Goal: Transaction & Acquisition: Purchase product/service

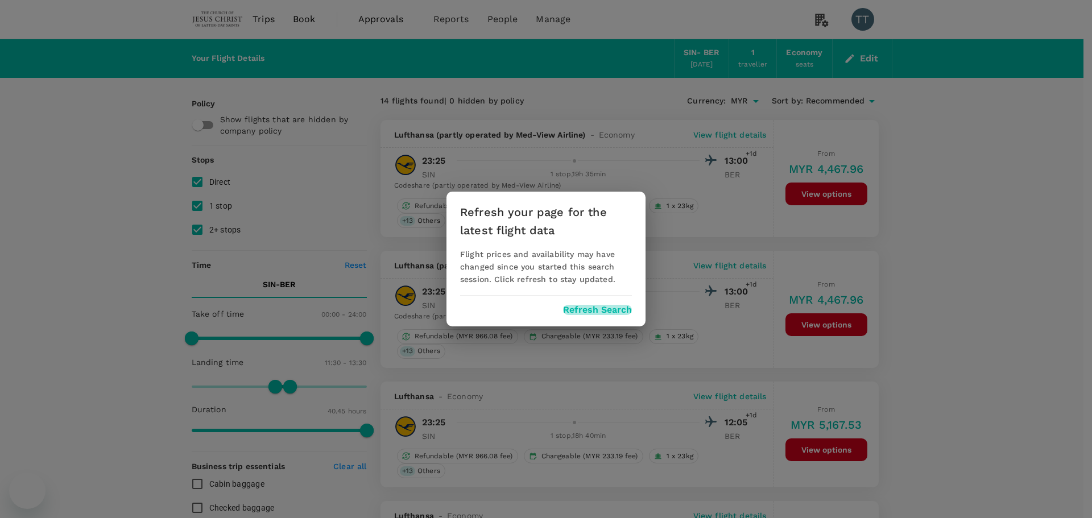
click at [600, 307] on button "Refresh Search" at bounding box center [597, 310] width 69 height 10
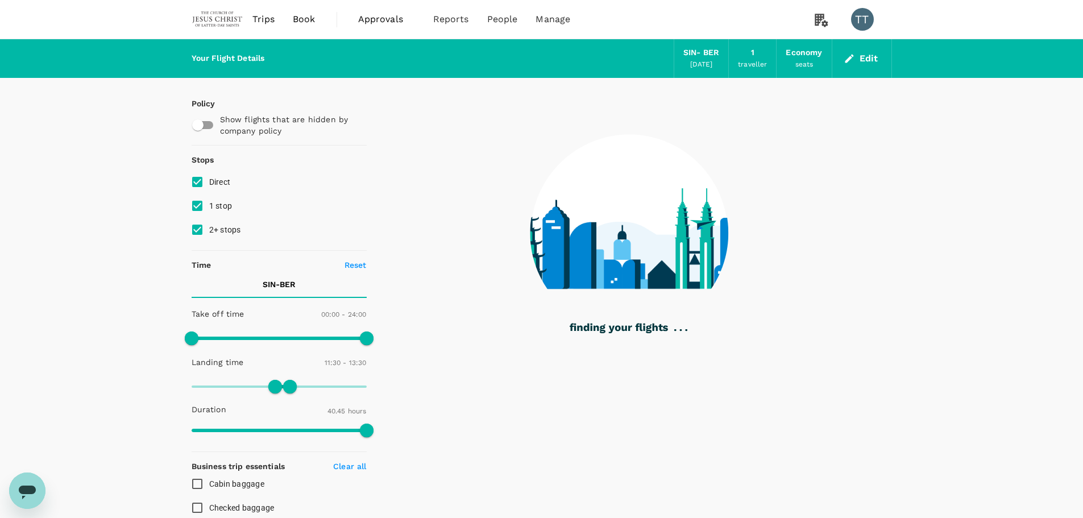
type input "1635"
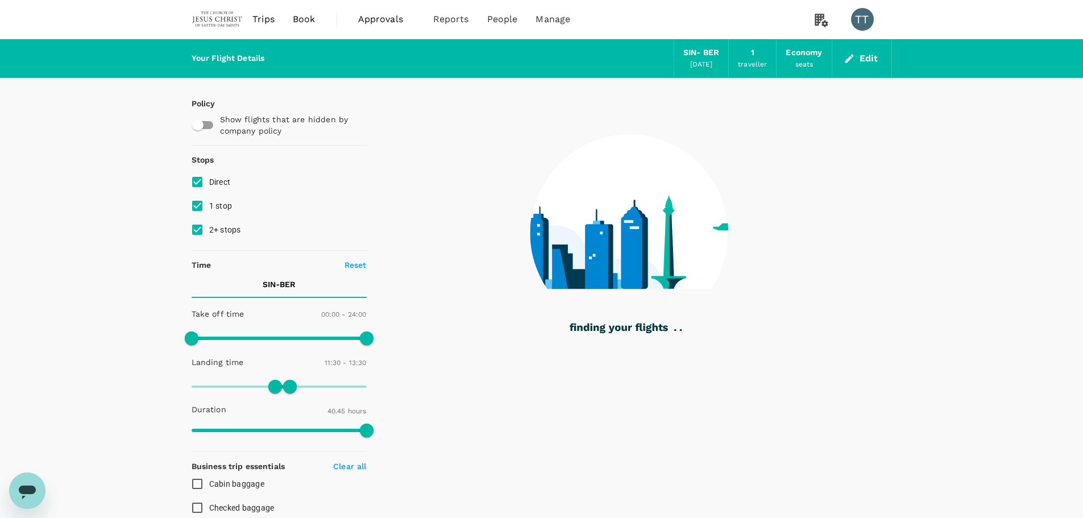
click at [869, 56] on button "Edit" at bounding box center [862, 58] width 41 height 18
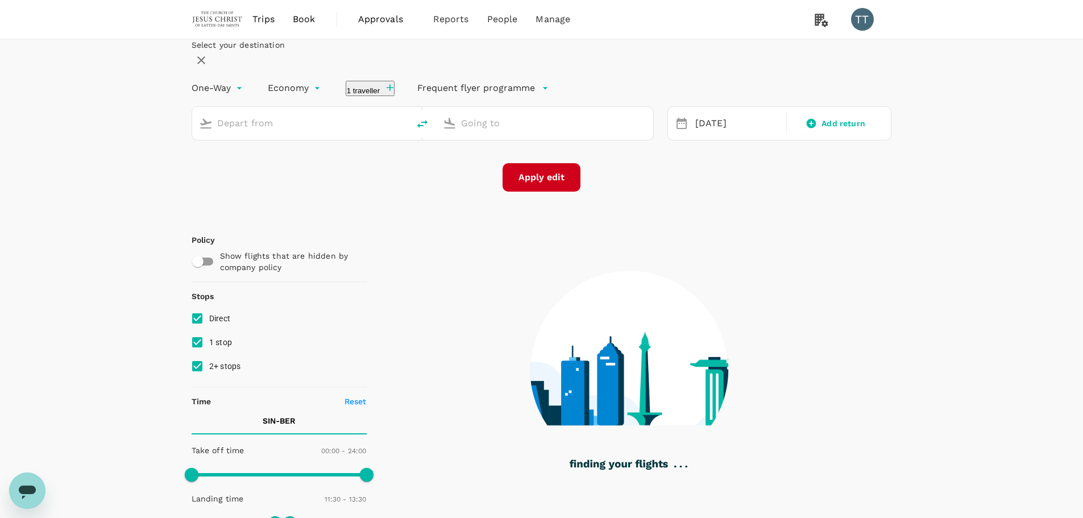
type input "Singapore Changi (SIN)"
type input "[GEOGRAPHIC_DATA][PERSON_NAME] (BER)"
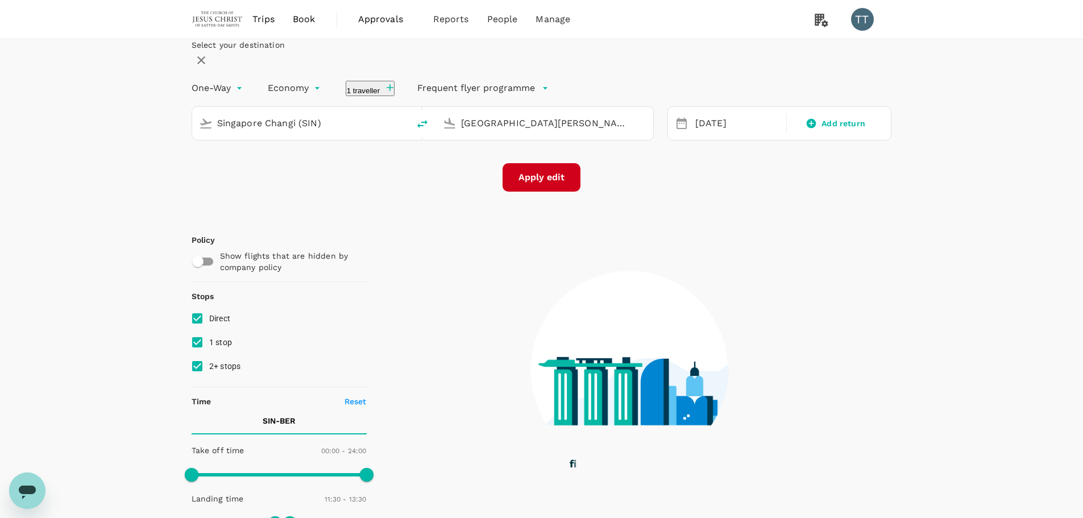
click at [293, 15] on span "Book" at bounding box center [304, 20] width 23 height 14
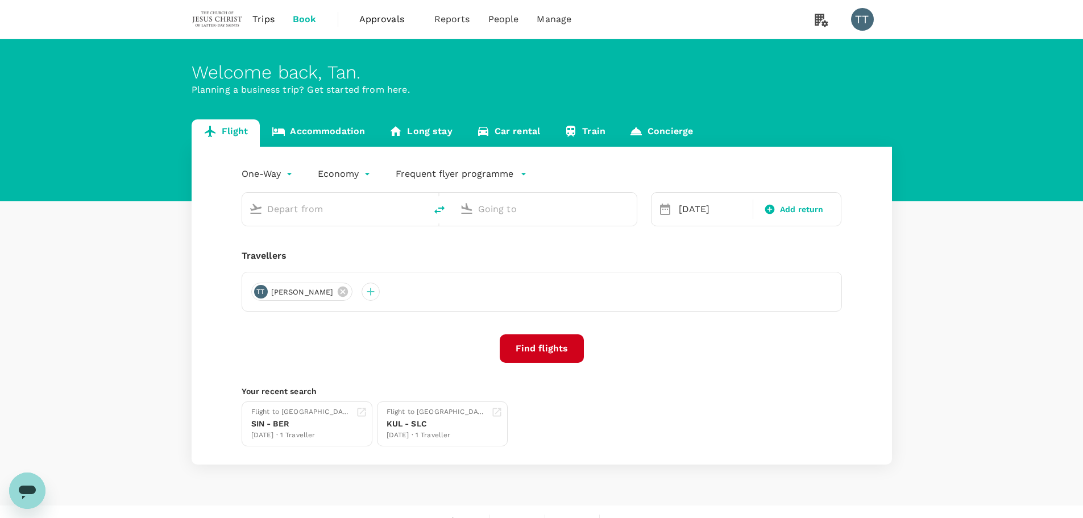
type input "Singapore Changi (SIN)"
type input "[GEOGRAPHIC_DATA][PERSON_NAME] (BER)"
type input "Singapore Changi (SIN)"
type input "[GEOGRAPHIC_DATA][PERSON_NAME] (BER)"
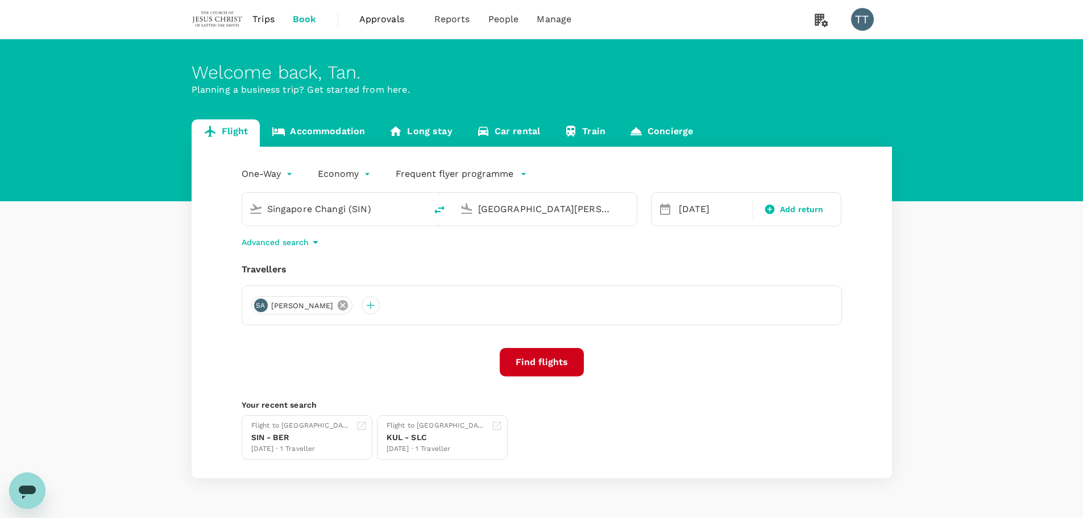
click at [338, 303] on icon at bounding box center [343, 305] width 10 height 10
click at [263, 303] on div at bounding box center [260, 305] width 18 height 18
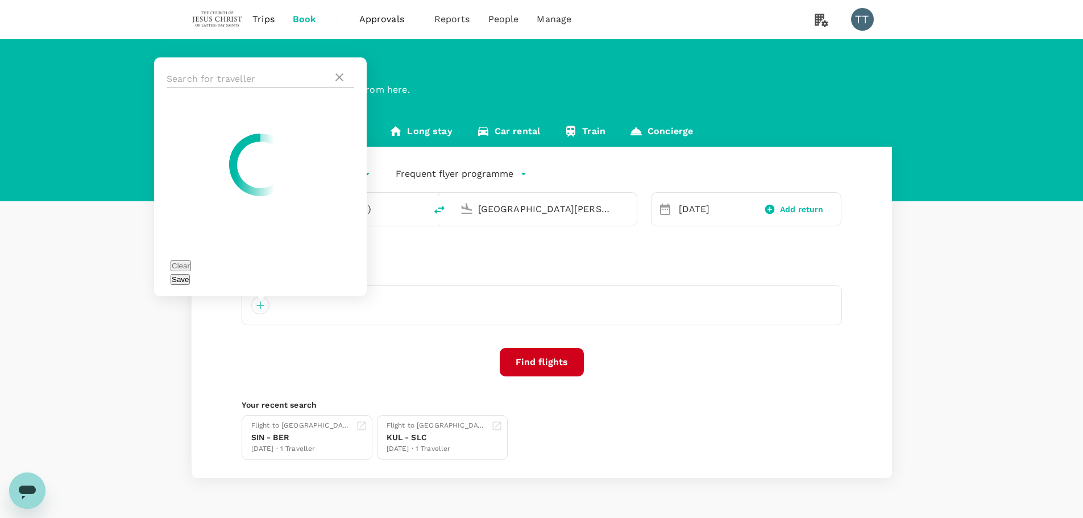
click at [264, 88] on input "text" at bounding box center [250, 79] width 166 height 18
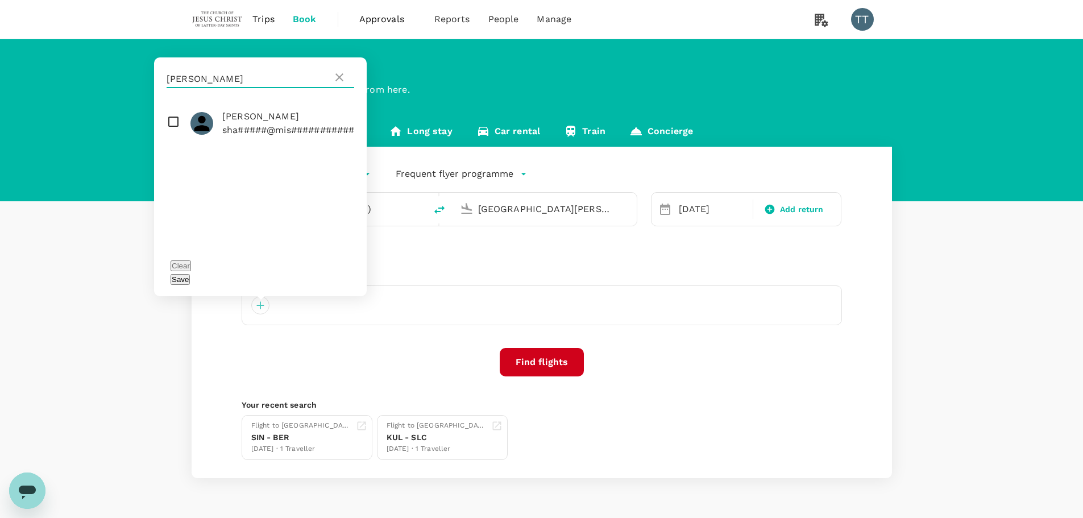
type input "[PERSON_NAME]"
click at [167, 142] on input "checkbox" at bounding box center [260, 123] width 213 height 36
checkbox input "true"
click at [339, 284] on div "Save" at bounding box center [261, 279] width 180 height 14
click at [190, 282] on button "Save" at bounding box center [180, 279] width 19 height 11
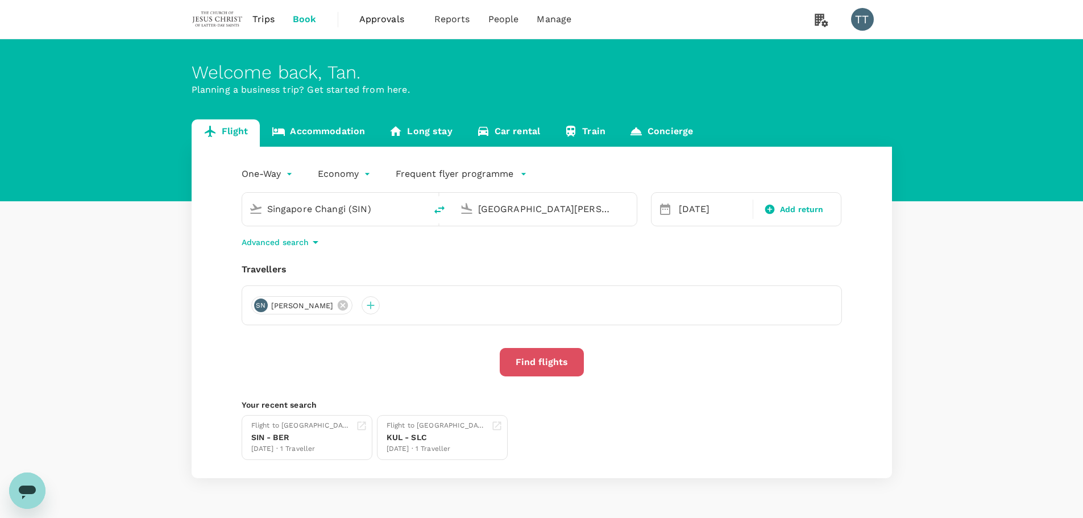
click at [561, 366] on button "Find flights" at bounding box center [542, 362] width 84 height 28
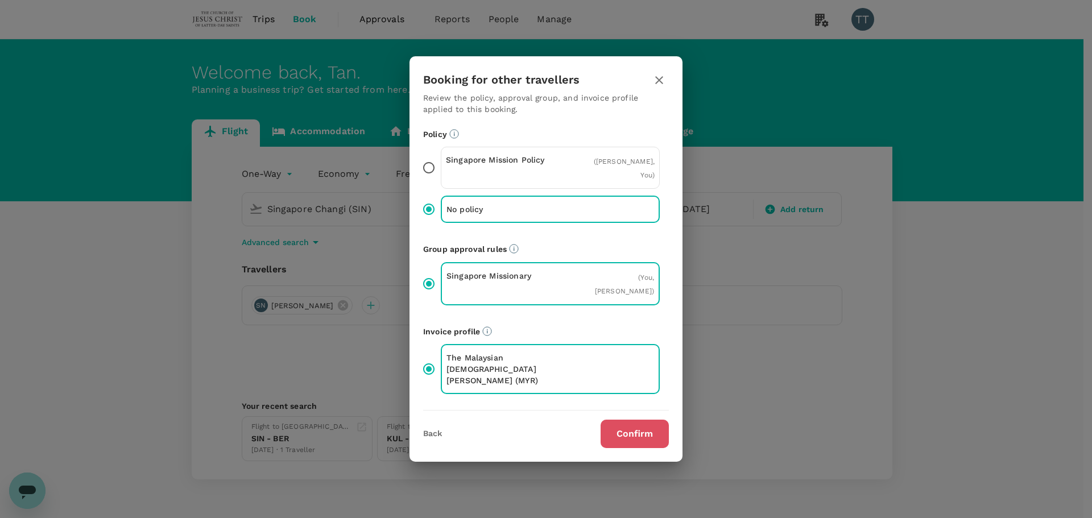
click at [641, 443] on button "Confirm" at bounding box center [634, 434] width 68 height 28
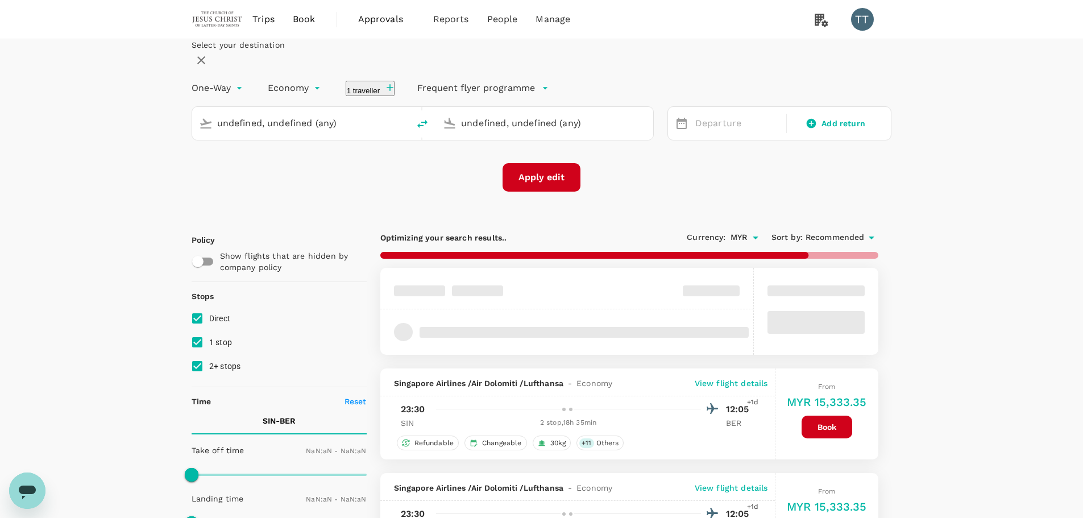
type input "1440"
type input "690"
type input "810"
type input "Singapore Changi (SIN)"
type input "[GEOGRAPHIC_DATA][PERSON_NAME] (BER)"
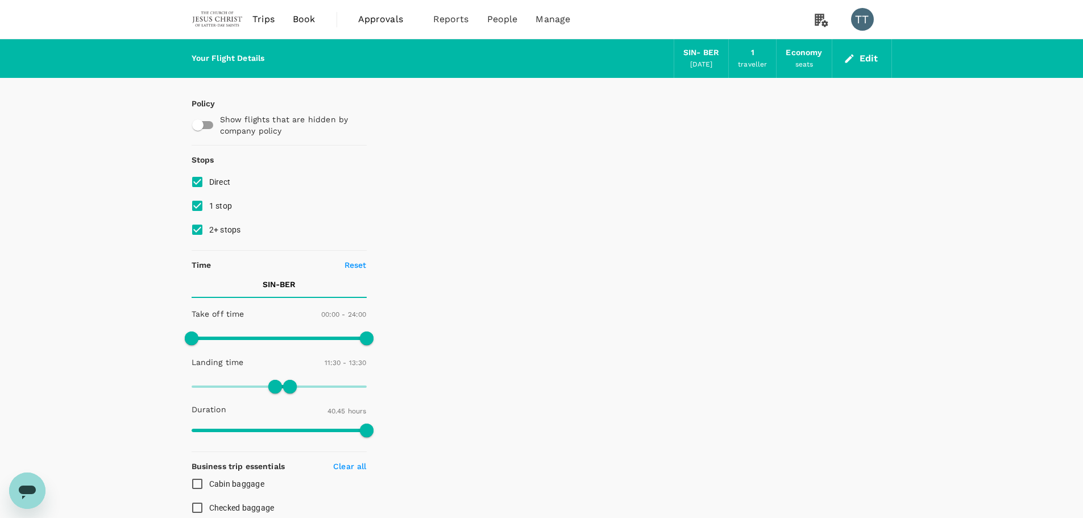
type input "1865"
click at [196, 229] on input "2+ stops" at bounding box center [197, 230] width 24 height 24
checkbox input "false"
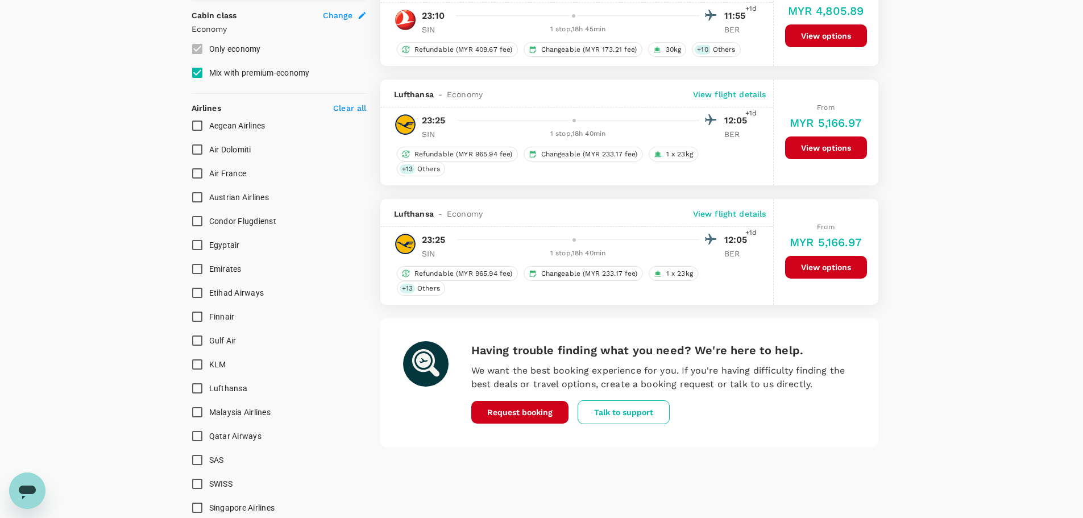
scroll to position [627, 0]
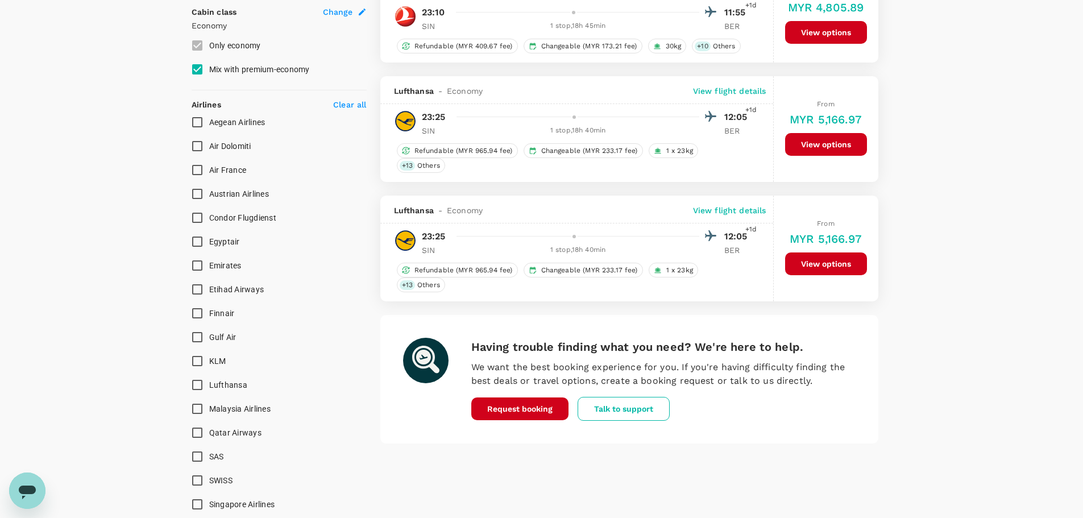
click at [193, 387] on input "Lufthansa" at bounding box center [197, 385] width 24 height 24
checkbox input "true"
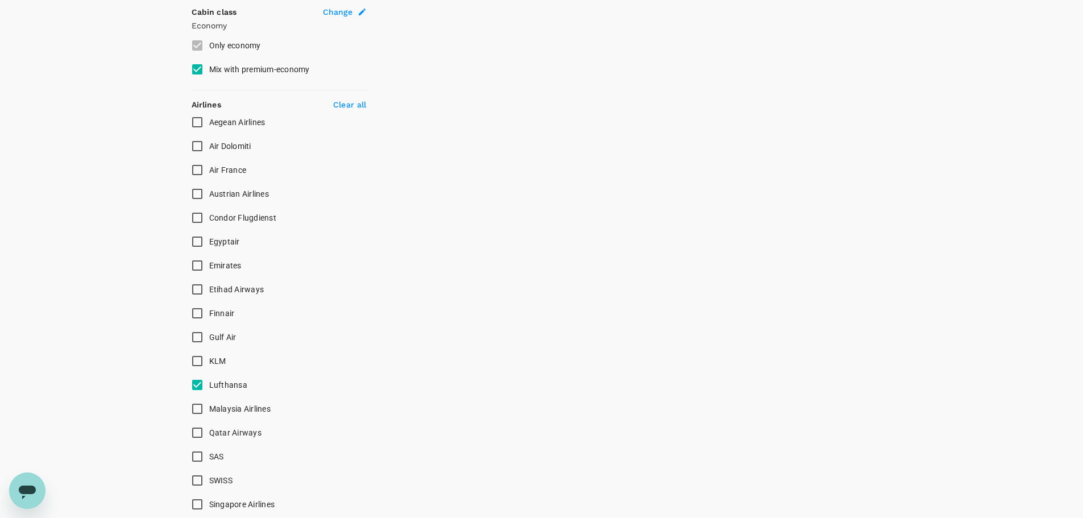
type input "2250"
checkbox input "false"
checkbox input "true"
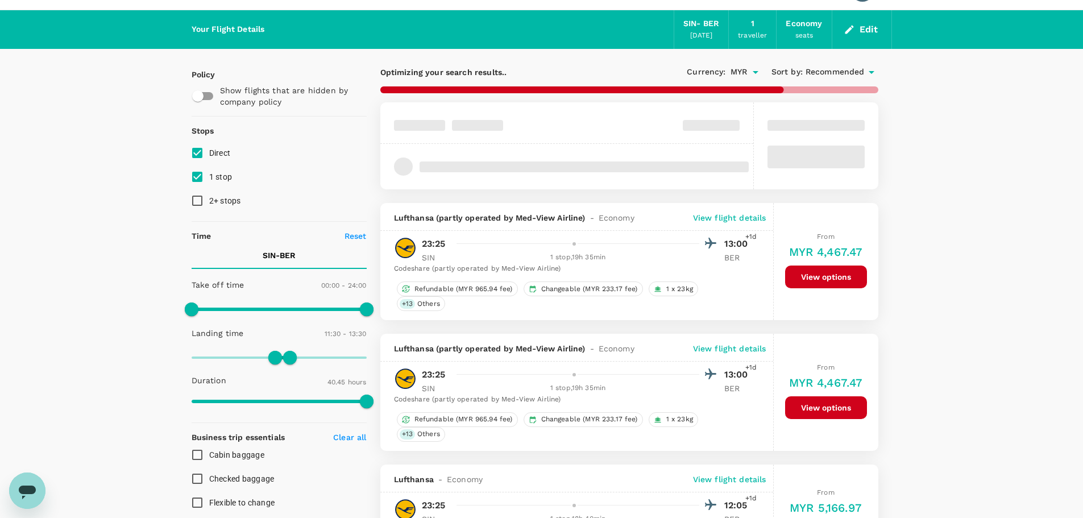
scroll to position [0, 0]
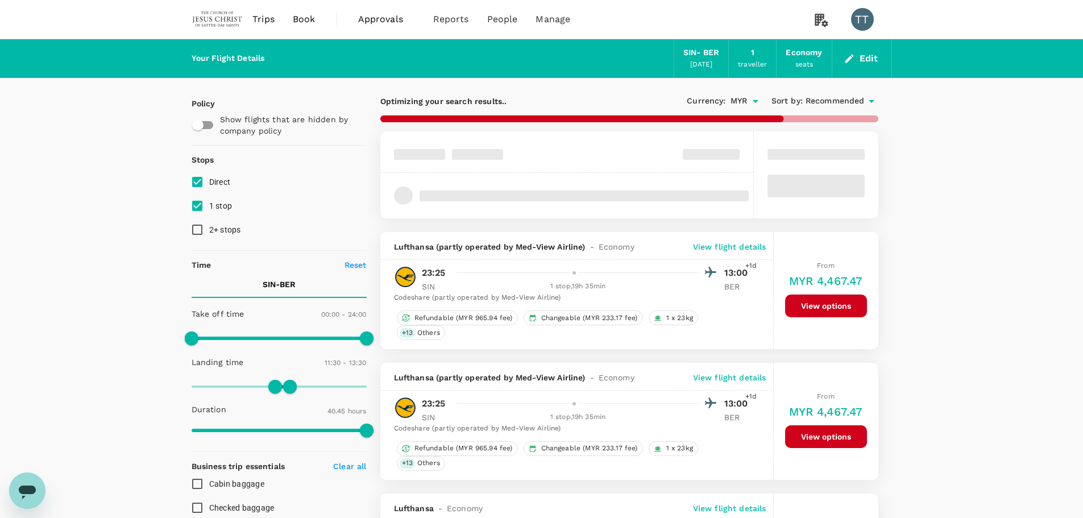
type input "2445"
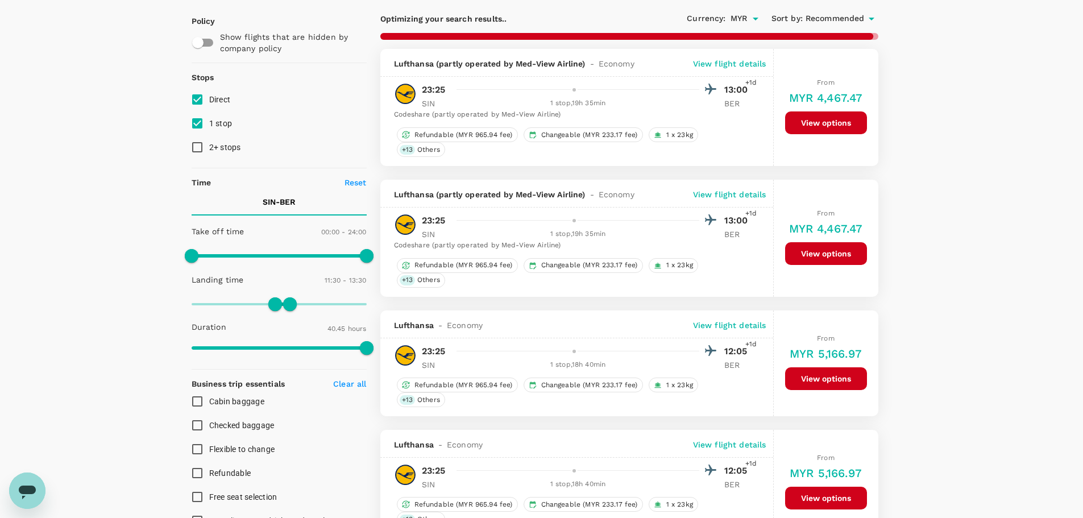
scroll to position [57, 0]
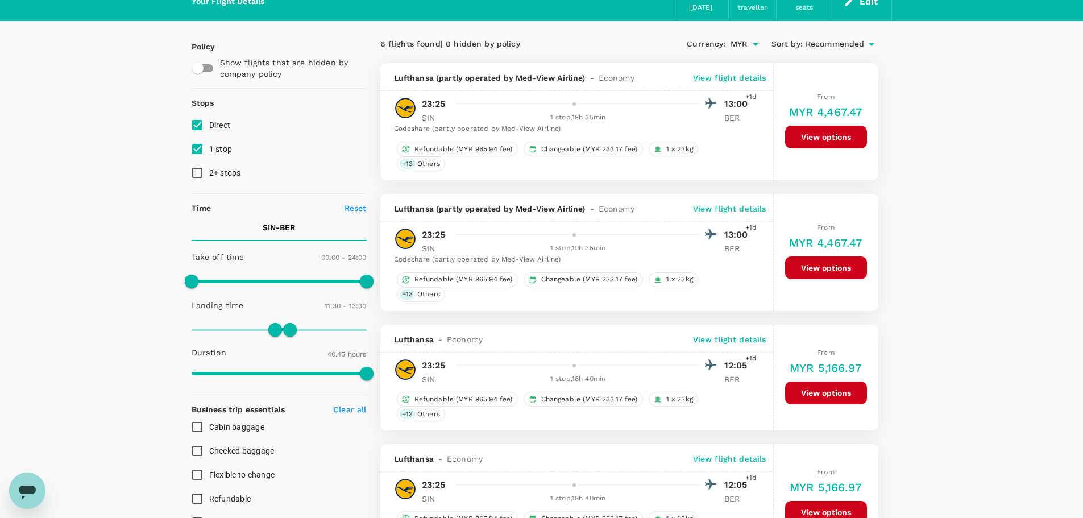
checkbox input "false"
checkbox input "true"
click at [733, 72] on div "Lufthansa (partly operated by Med-View Airline) - Economy View flight details" at bounding box center [576, 77] width 393 height 28
click at [738, 77] on p "View flight details" at bounding box center [729, 77] width 73 height 11
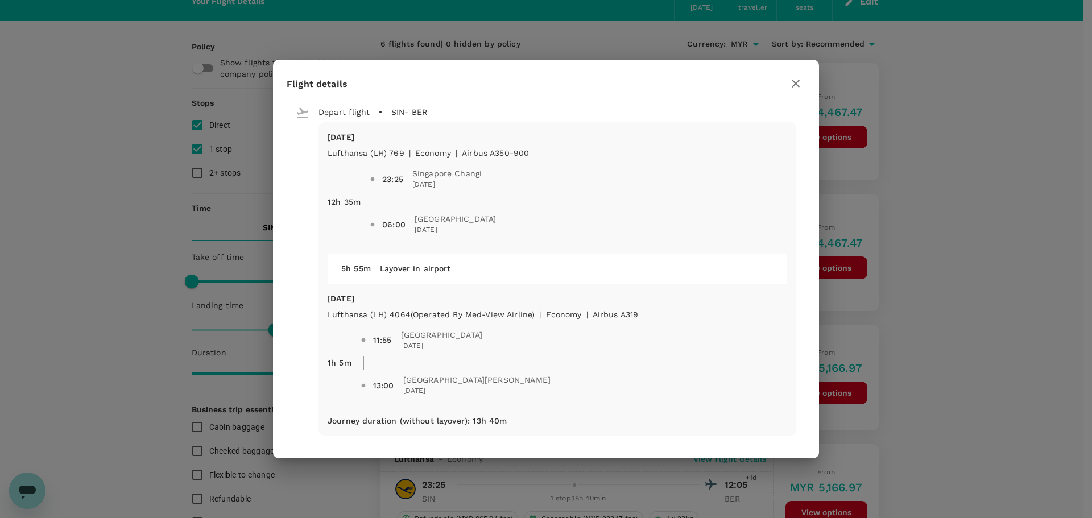
click at [738, 77] on div "Flight details" at bounding box center [546, 83] width 519 height 20
click at [789, 82] on icon "button" at bounding box center [796, 84] width 14 height 14
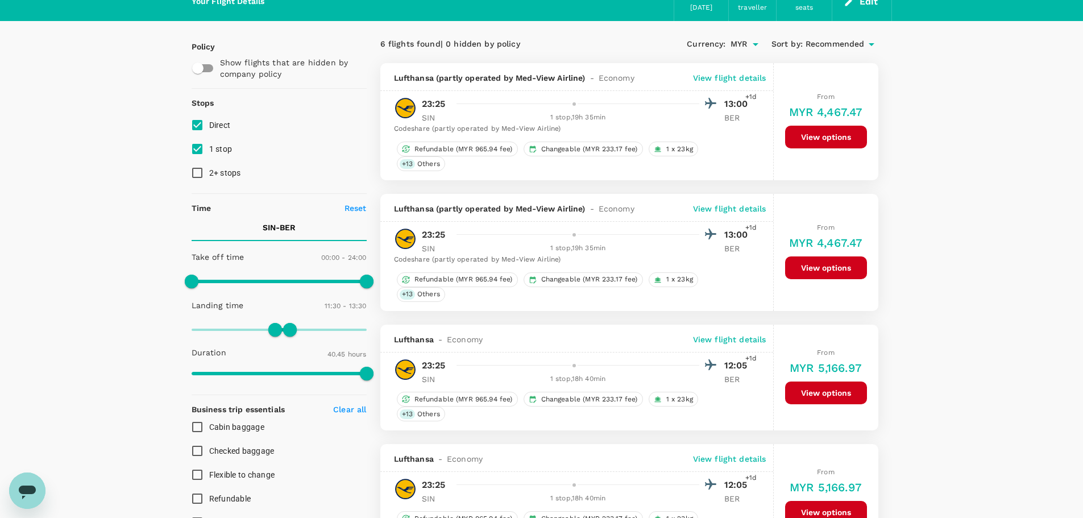
click at [707, 210] on p "View flight details" at bounding box center [729, 208] width 73 height 11
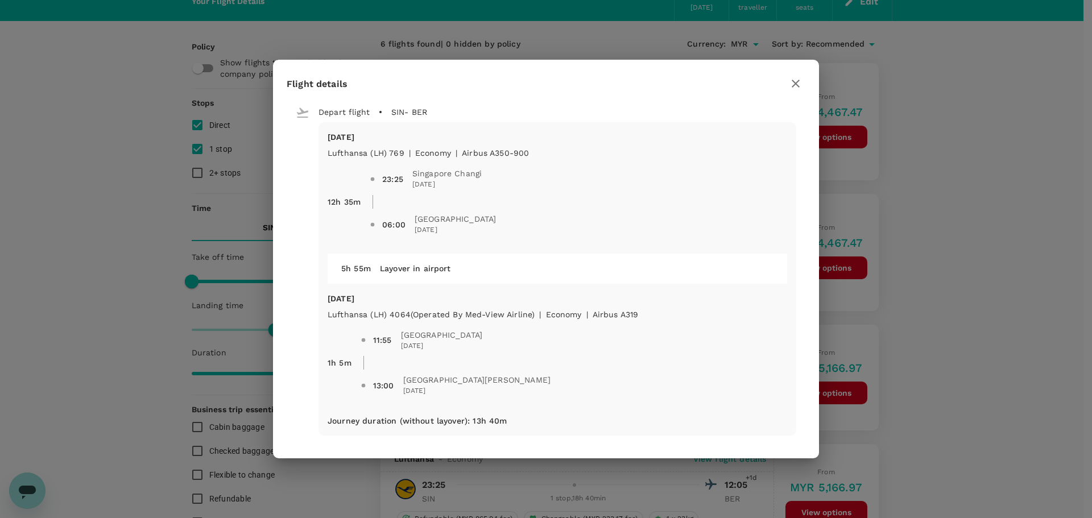
click at [801, 88] on icon "button" at bounding box center [796, 84] width 14 height 14
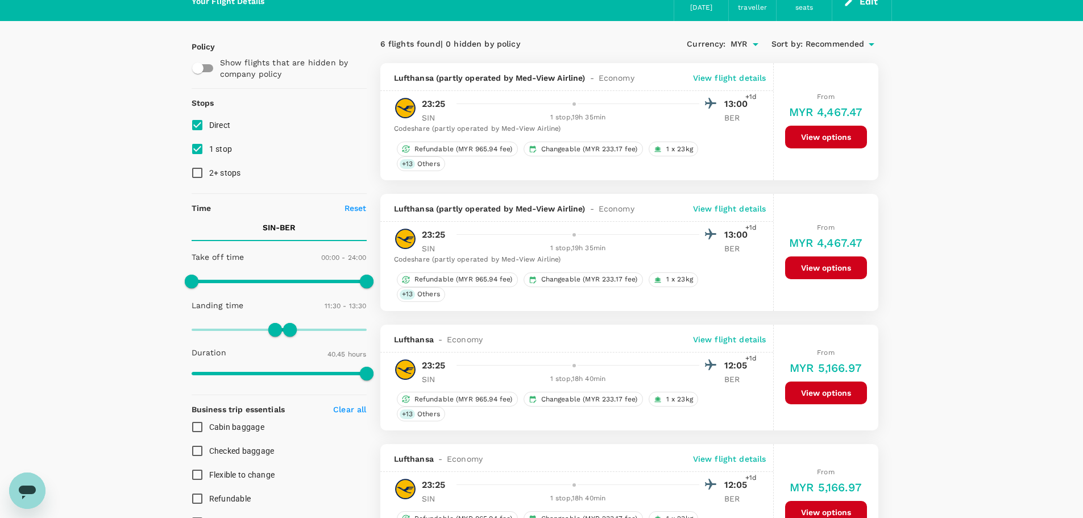
click at [740, 71] on div "Lufthansa (partly operated by Med-View Airline) - Economy View flight details" at bounding box center [576, 77] width 393 height 28
click at [744, 74] on p "View flight details" at bounding box center [729, 77] width 73 height 11
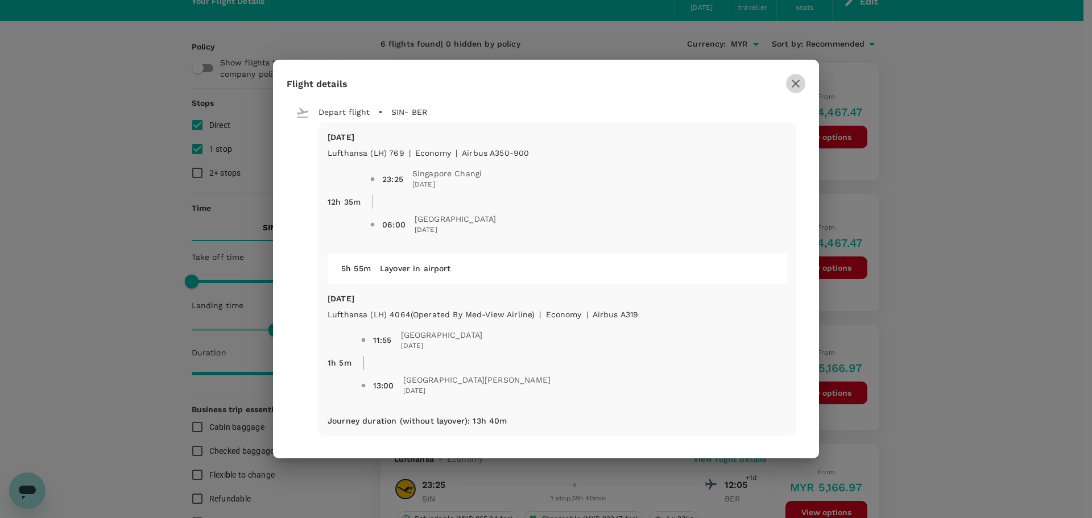
click at [788, 85] on button "button" at bounding box center [795, 83] width 19 height 19
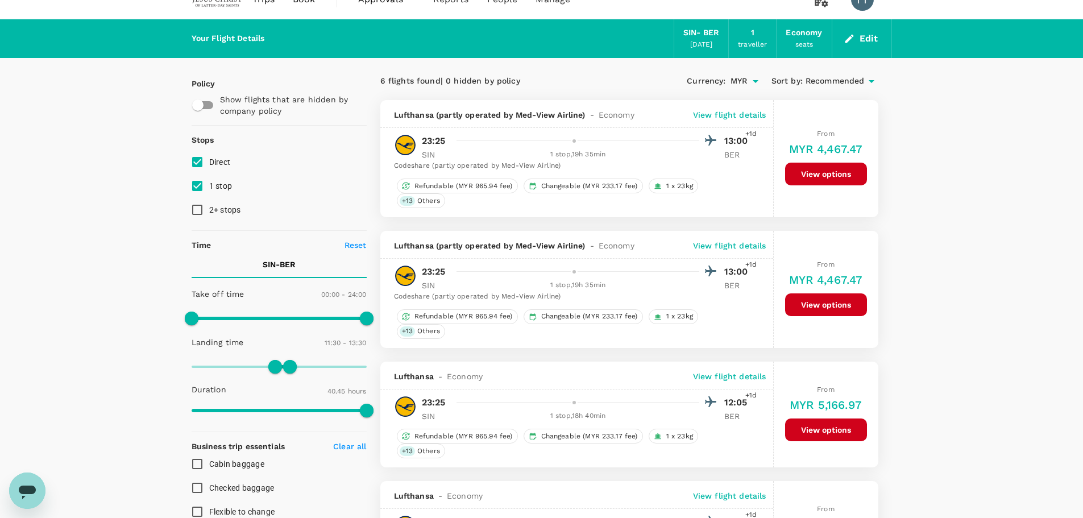
scroll to position [0, 0]
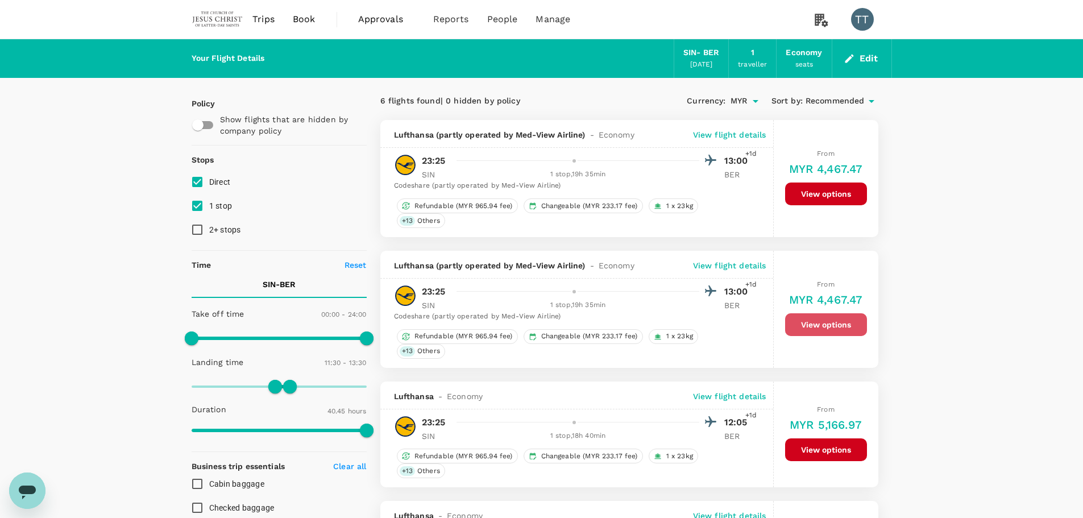
click at [809, 329] on button "View options" at bounding box center [826, 324] width 82 height 23
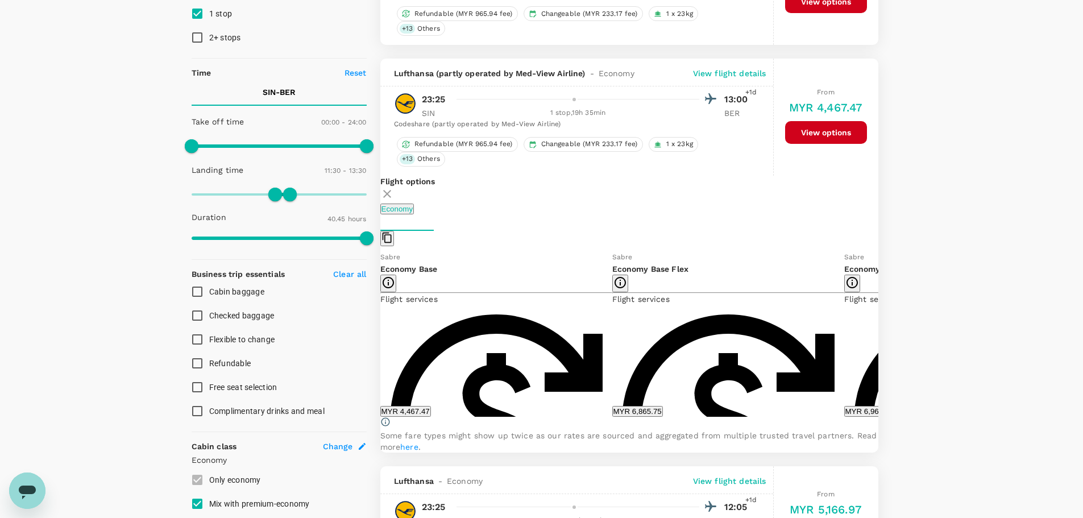
scroll to position [251, 0]
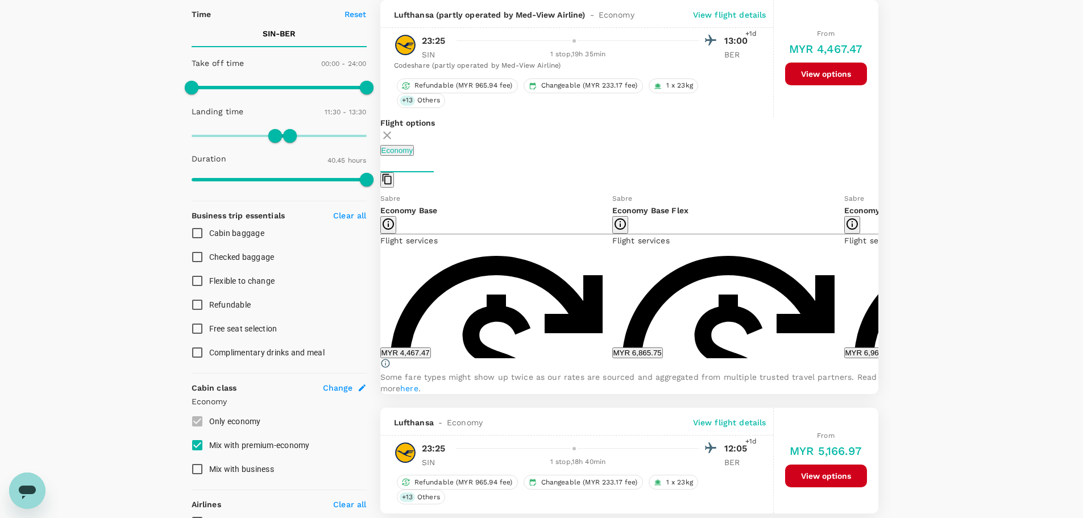
click at [431, 356] on button "MYR 4,467.47" at bounding box center [405, 352] width 51 height 11
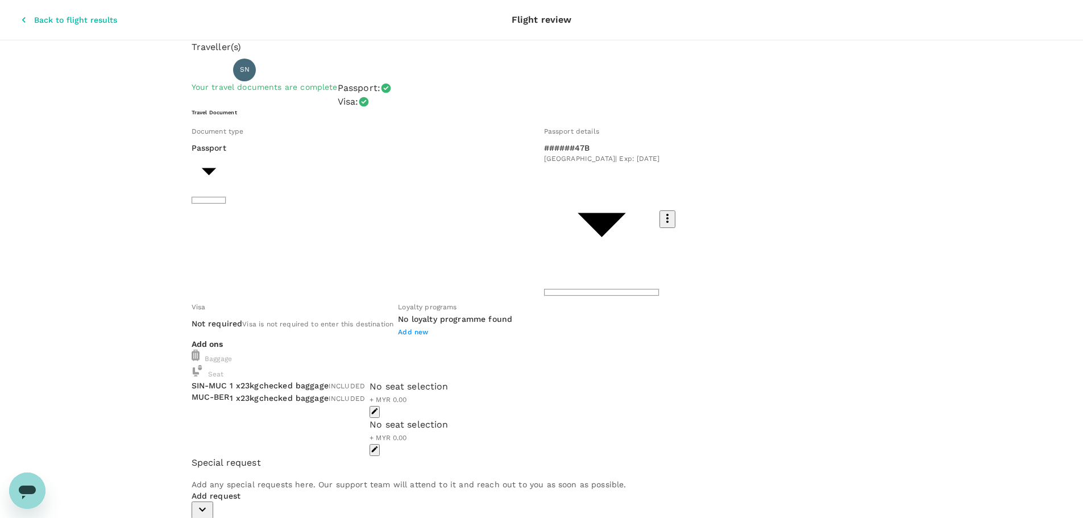
click at [365, 382] on span "INCLUDED" at bounding box center [347, 386] width 36 height 8
drag, startPoint x: 14, startPoint y: 10, endPoint x: 89, endPoint y: 33, distance: 79.0
click at [18, 14] on icon "button" at bounding box center [23, 19] width 11 height 11
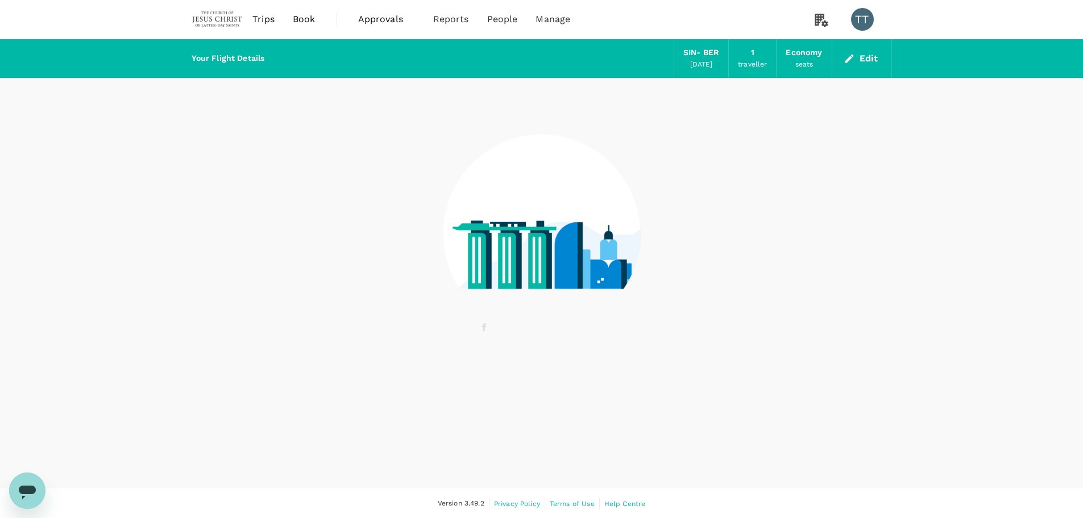
scroll to position [1, 0]
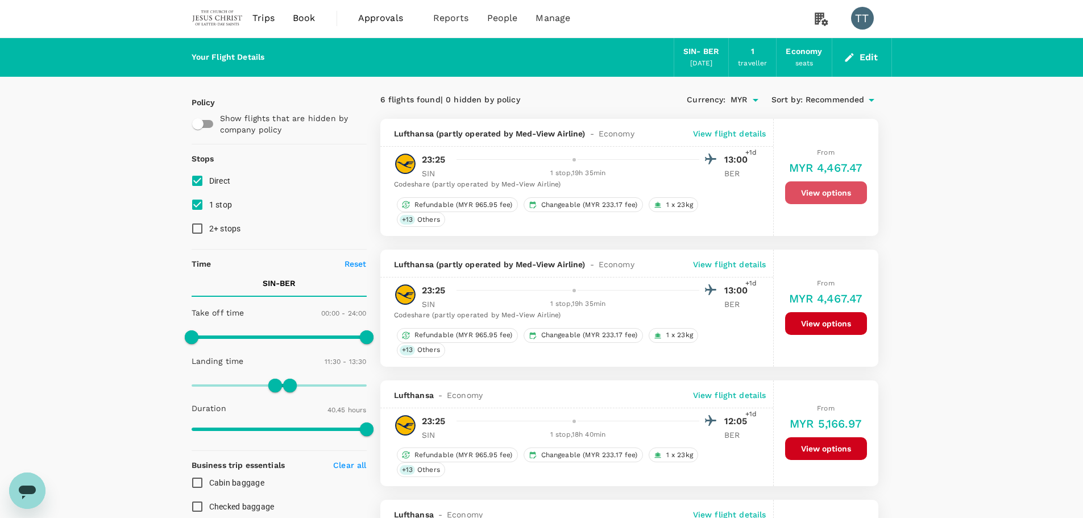
click at [836, 189] on button "View options" at bounding box center [826, 192] width 82 height 23
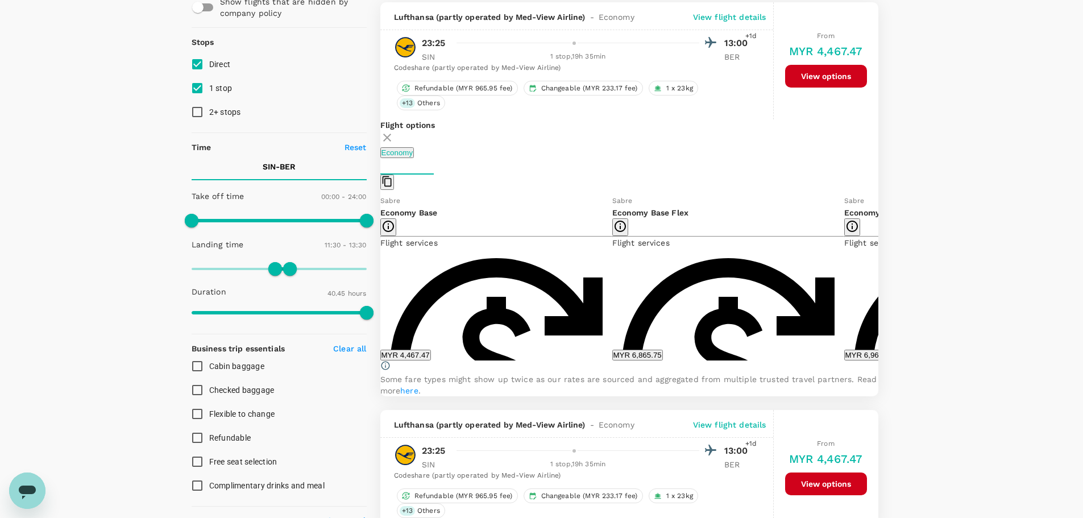
scroll to position [120, 0]
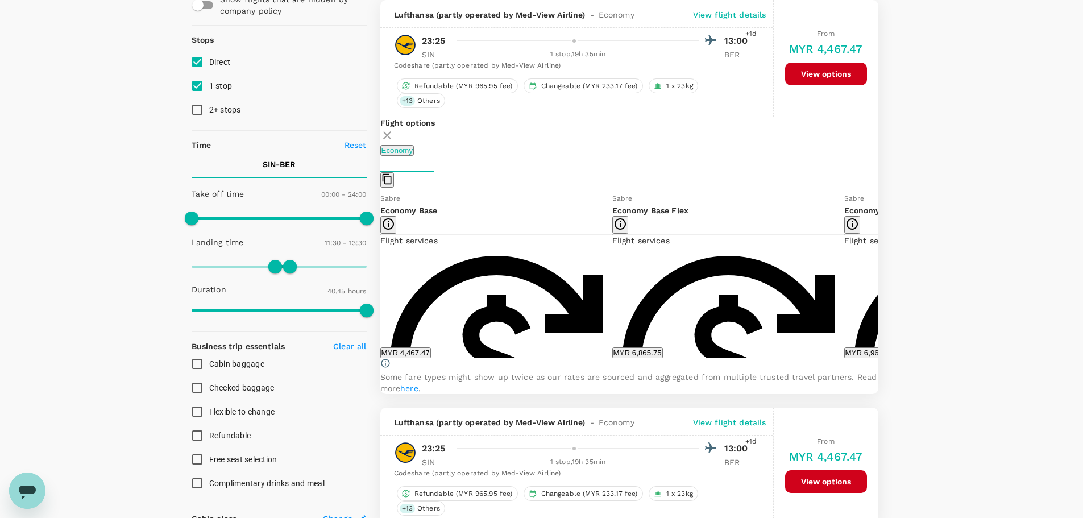
click at [884, 280] on icon at bounding box center [887, 276] width 6 height 10
drag, startPoint x: 715, startPoint y: 282, endPoint x: 884, endPoint y: 284, distance: 169.5
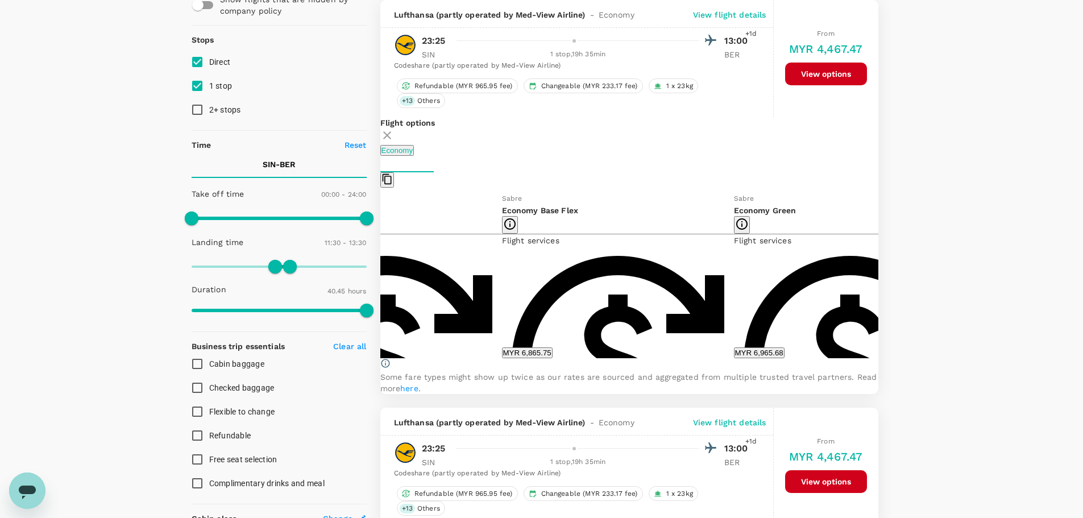
drag, startPoint x: 669, startPoint y: 265, endPoint x: 718, endPoint y: 275, distance: 50.0
click at [734, 265] on div "Sabre Economy Green Flight services Refundable with a MYR 499.61 fee Changeable…" at bounding box center [850, 275] width 232 height 166
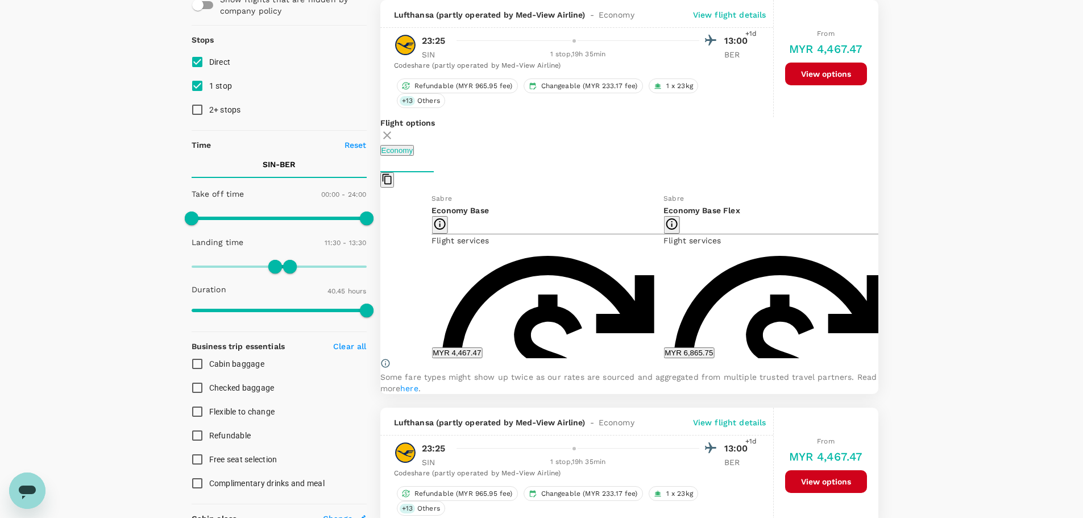
drag, startPoint x: 618, startPoint y: 272, endPoint x: 832, endPoint y: 279, distance: 213.9
click at [831, 278] on div "Sabre Economy Base Flight services Refundable with a MYR 965.95 fee Can be chan…" at bounding box center [896, 275] width 928 height 166
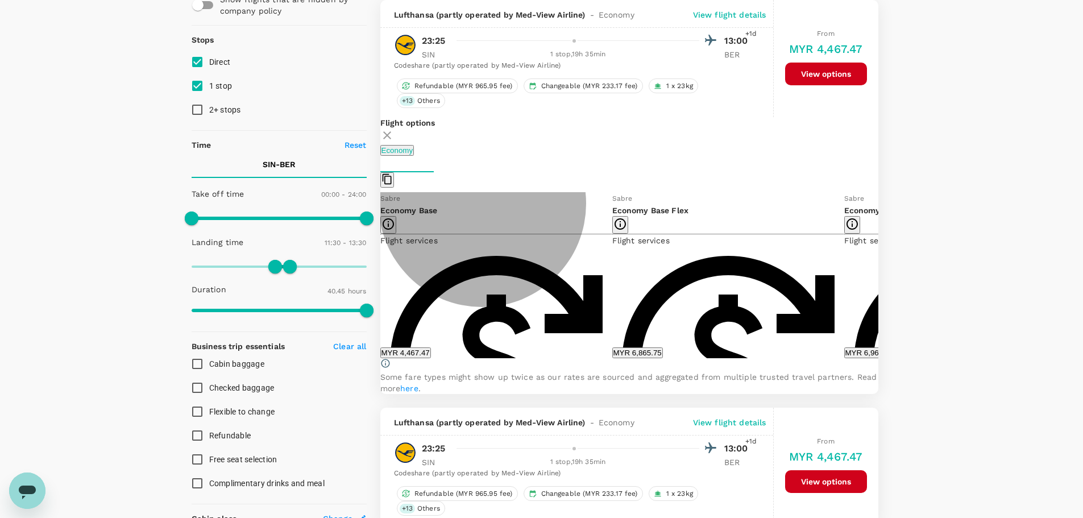
click at [431, 358] on button "MYR 4,467.47" at bounding box center [405, 352] width 51 height 11
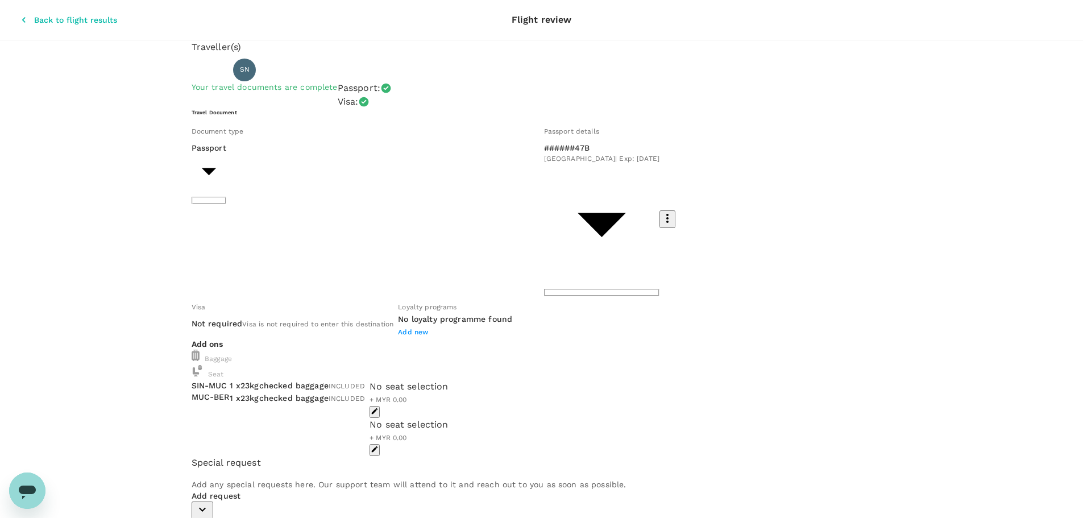
click at [209, 503] on icon "button" at bounding box center [203, 510] width 14 height 14
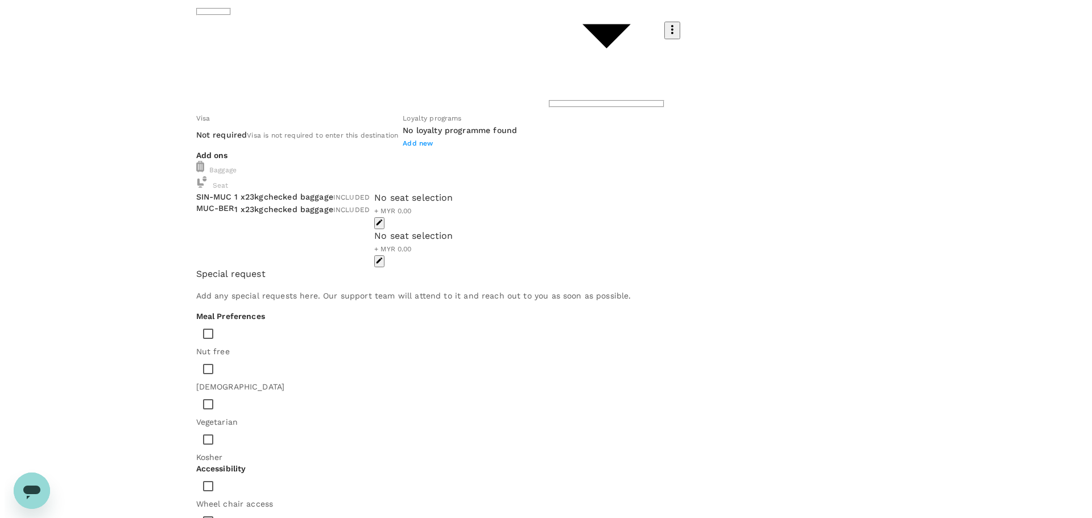
scroll to position [211, 0]
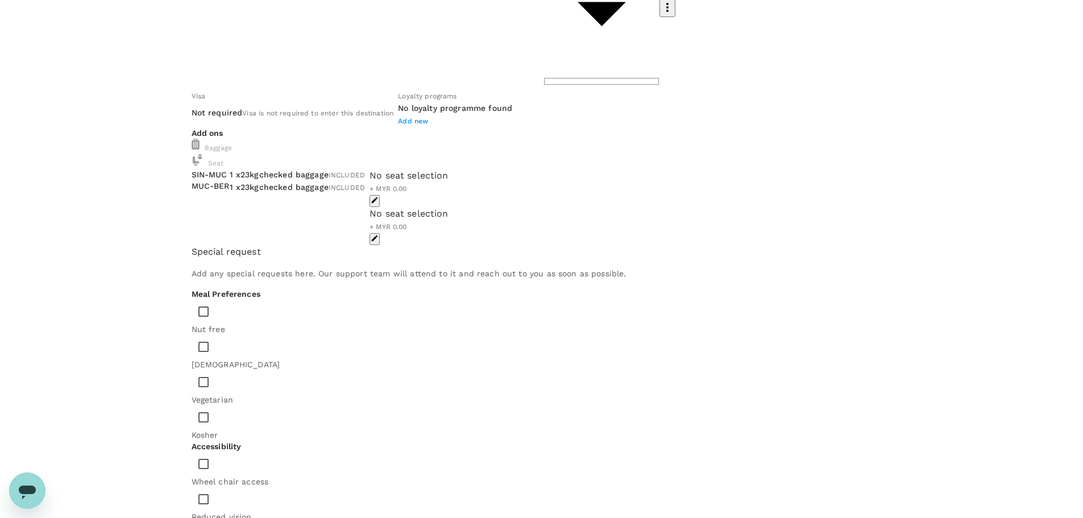
type textarea "I need another 20 kg for him other than the 23 kg that was included in the air …"
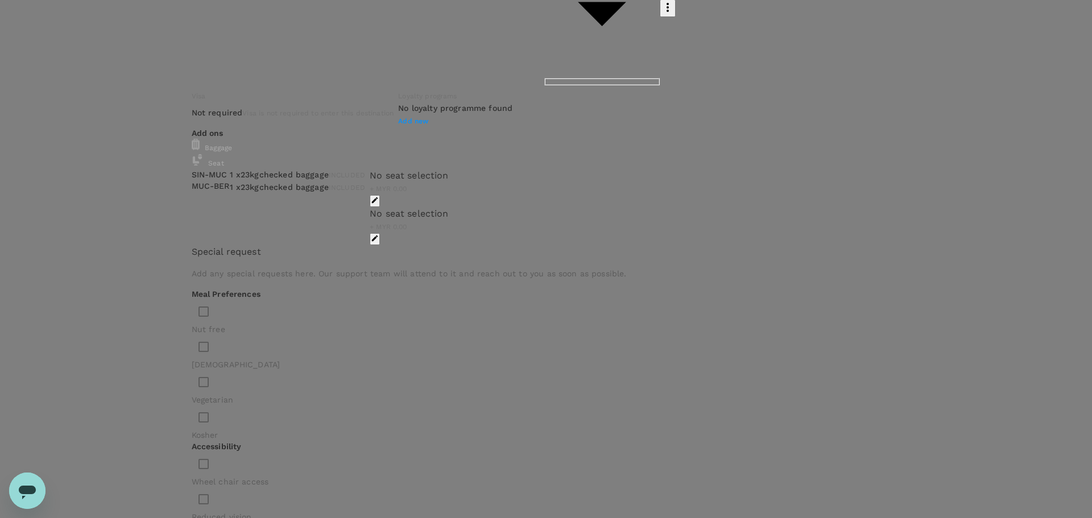
type input "9b357727-6904-47bd-a44e-9a56bf7dfc7a"
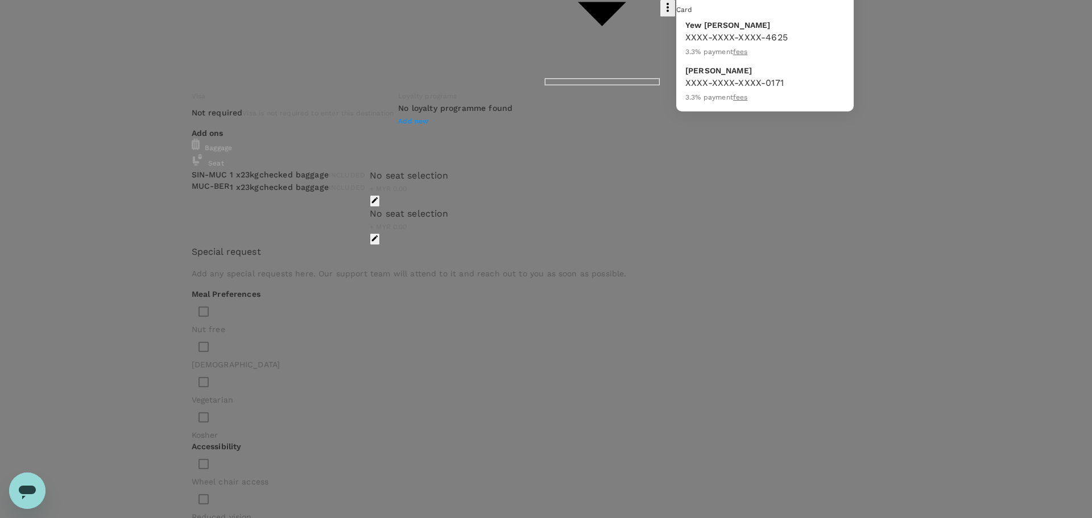
click at [991, 203] on div at bounding box center [546, 259] width 1092 height 518
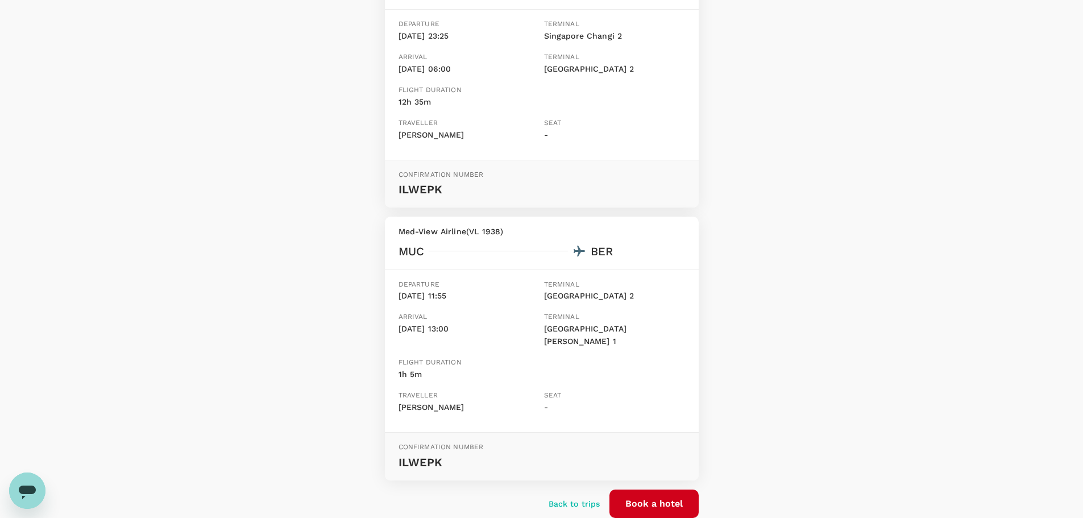
scroll to position [272, 0]
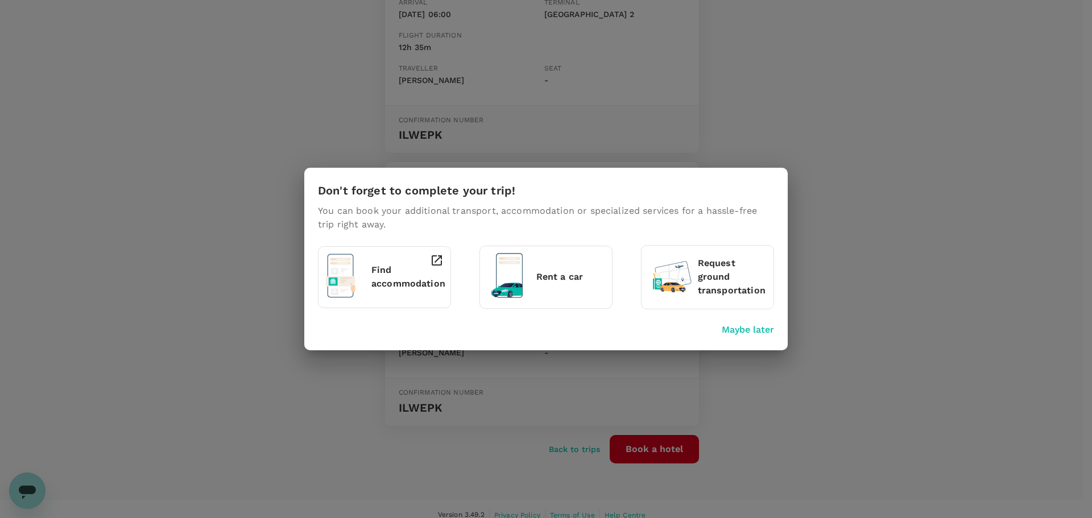
click at [737, 329] on p "Maybe later" at bounding box center [748, 330] width 52 height 14
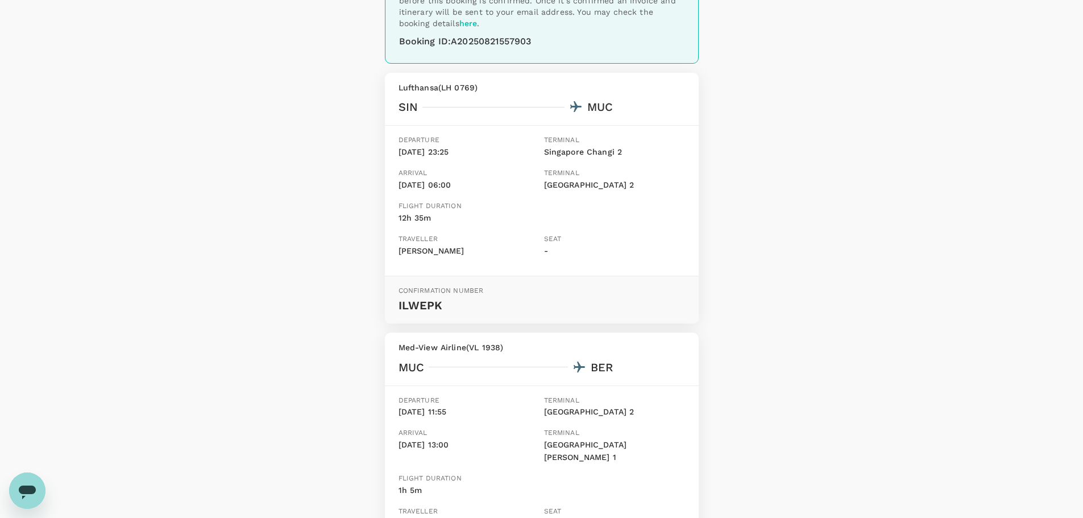
scroll to position [0, 0]
